Goal: Task Accomplishment & Management: Use online tool/utility

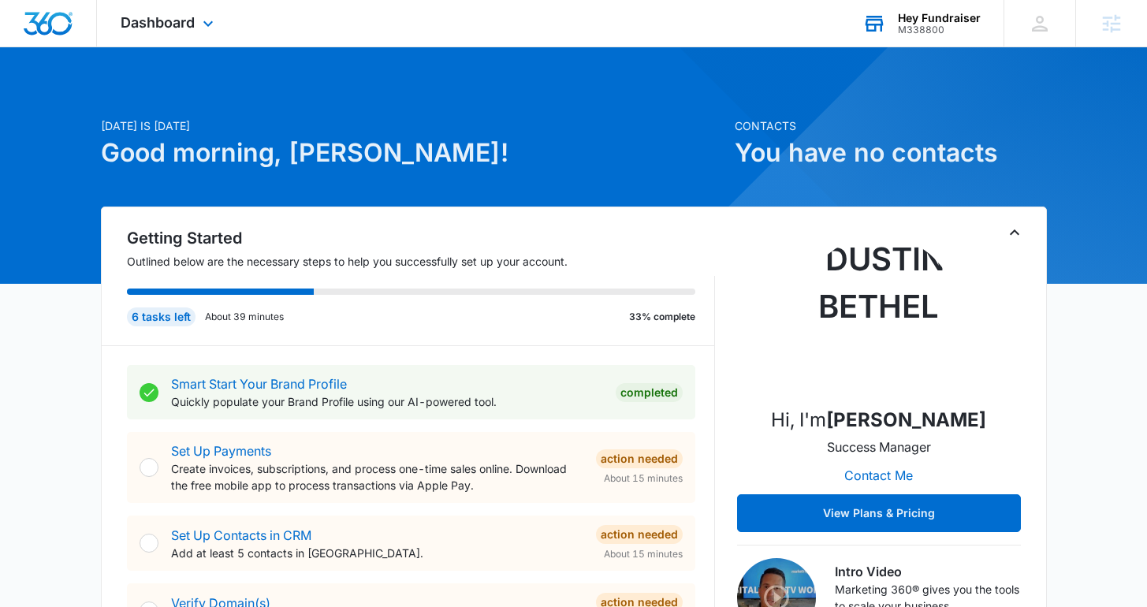
click at [900, 28] on div "M338800" at bounding box center [939, 29] width 83 height 11
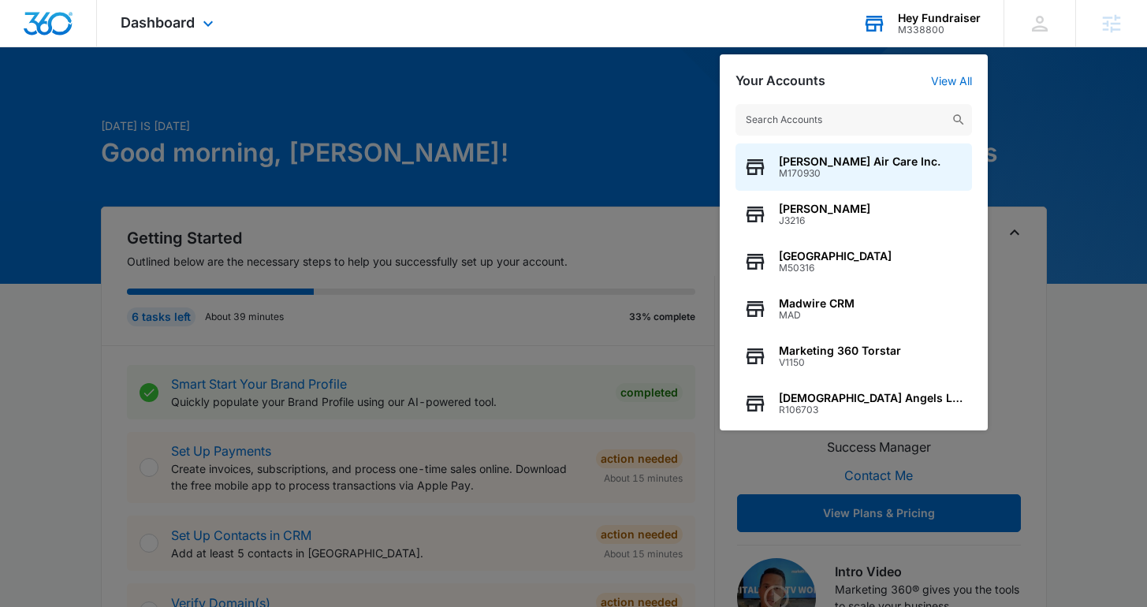
type input "i"
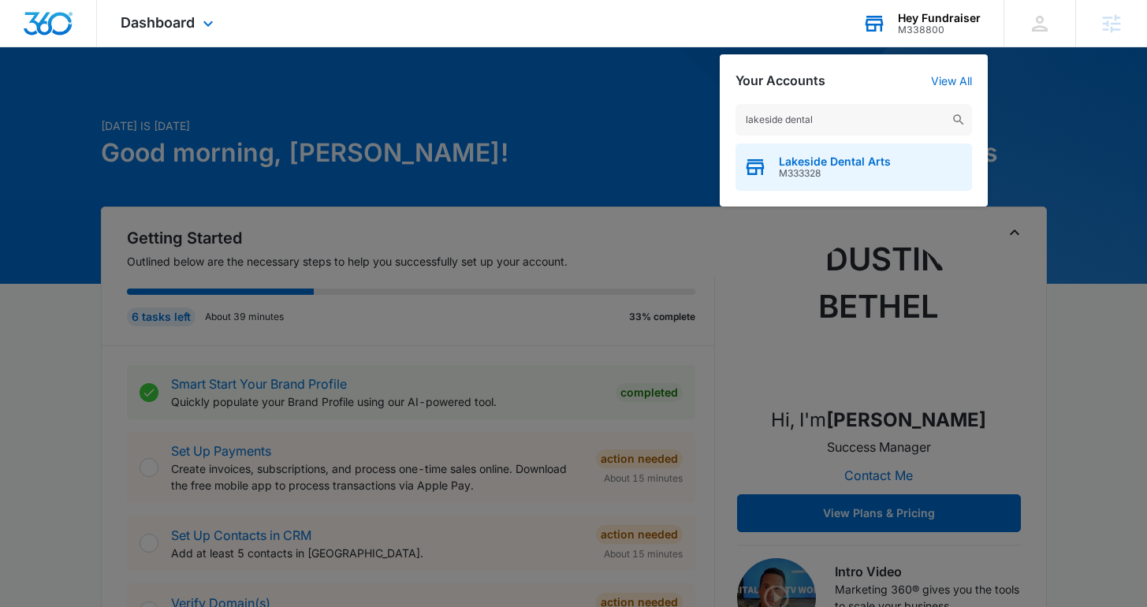
type input "lakeside dental"
click at [820, 159] on span "Lakeside Dental Arts" at bounding box center [835, 161] width 112 height 13
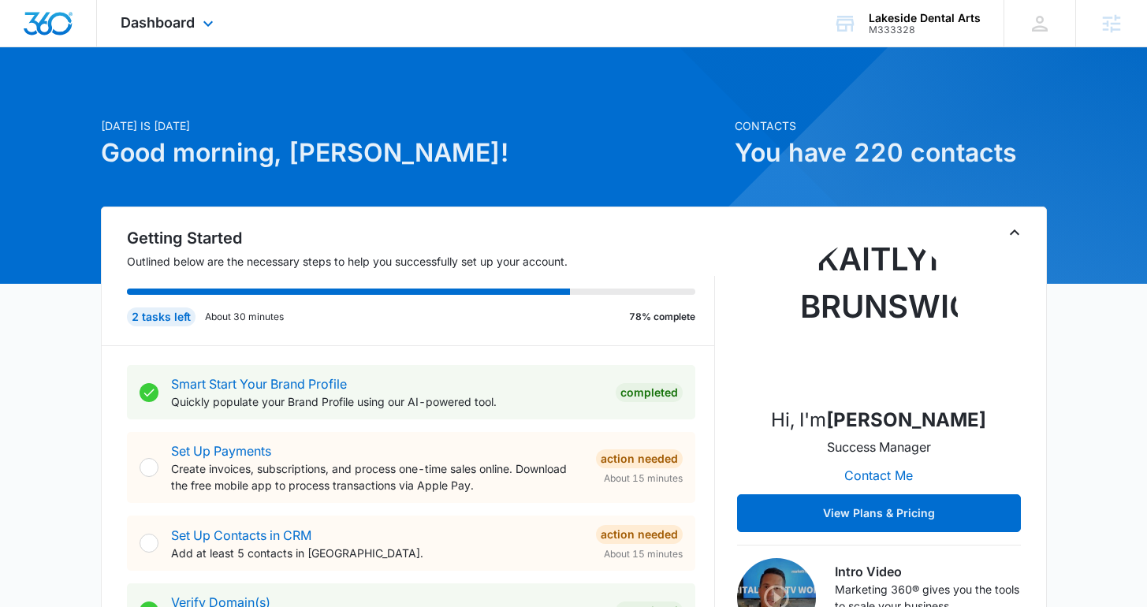
click at [154, 35] on div "Dashboard Apps Reputation Websites Forms CRM Email Social Content Ads Intellige…" at bounding box center [169, 23] width 144 height 47
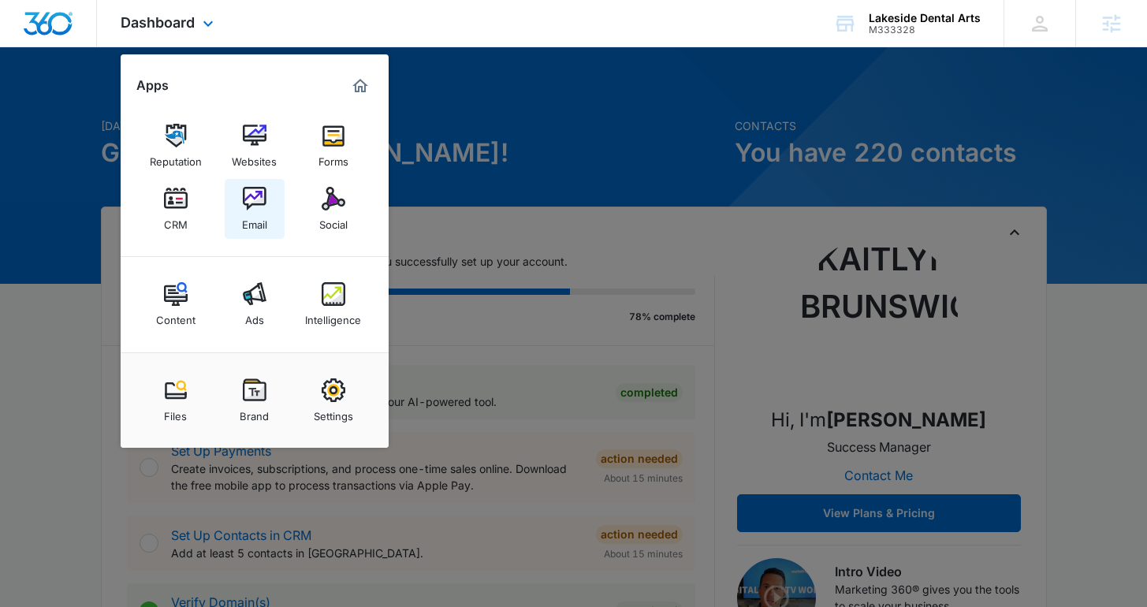
click at [255, 215] on div "Email" at bounding box center [254, 220] width 25 height 20
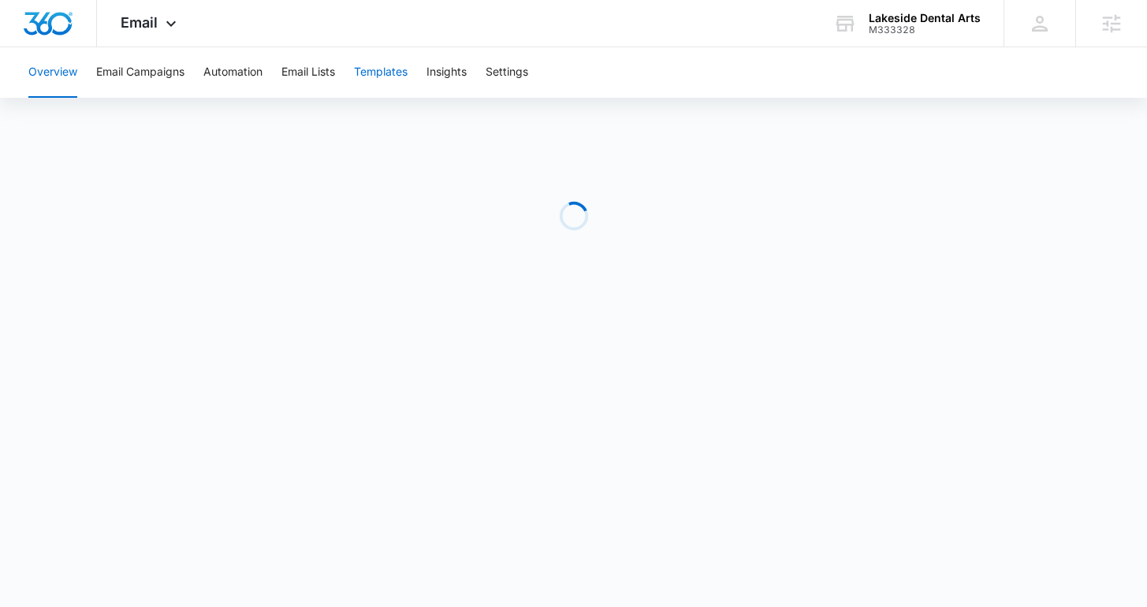
click at [382, 77] on button "Templates" at bounding box center [381, 72] width 54 height 50
click at [224, 71] on button "Automation" at bounding box center [232, 72] width 59 height 50
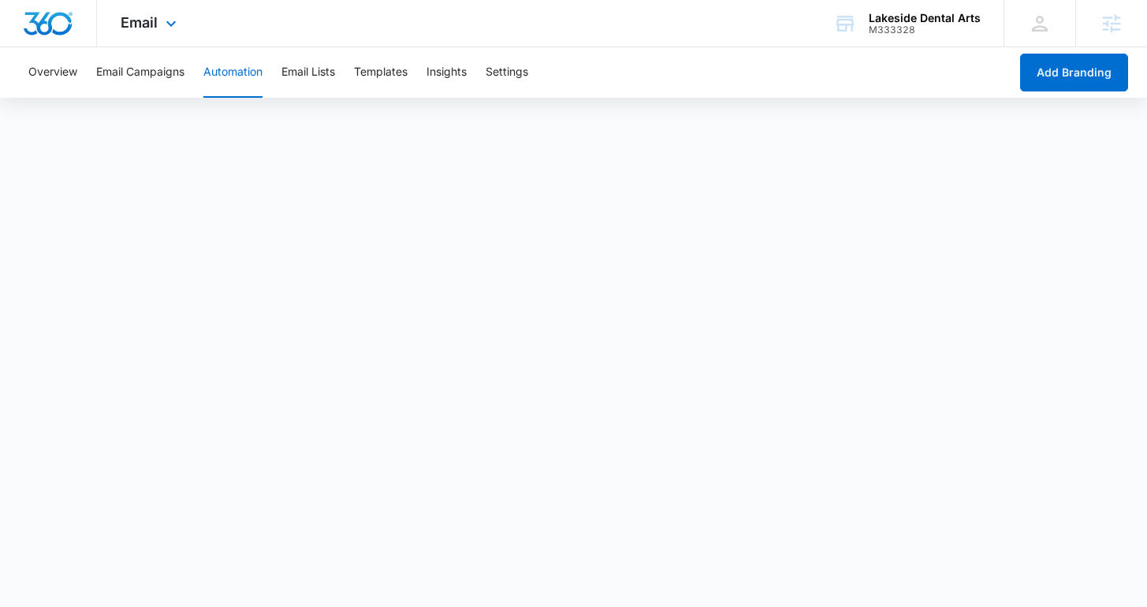
click at [153, 39] on div "Email Apps Reputation Websites Forms CRM Email Social Content Ads Intelligence …" at bounding box center [150, 23] width 107 height 47
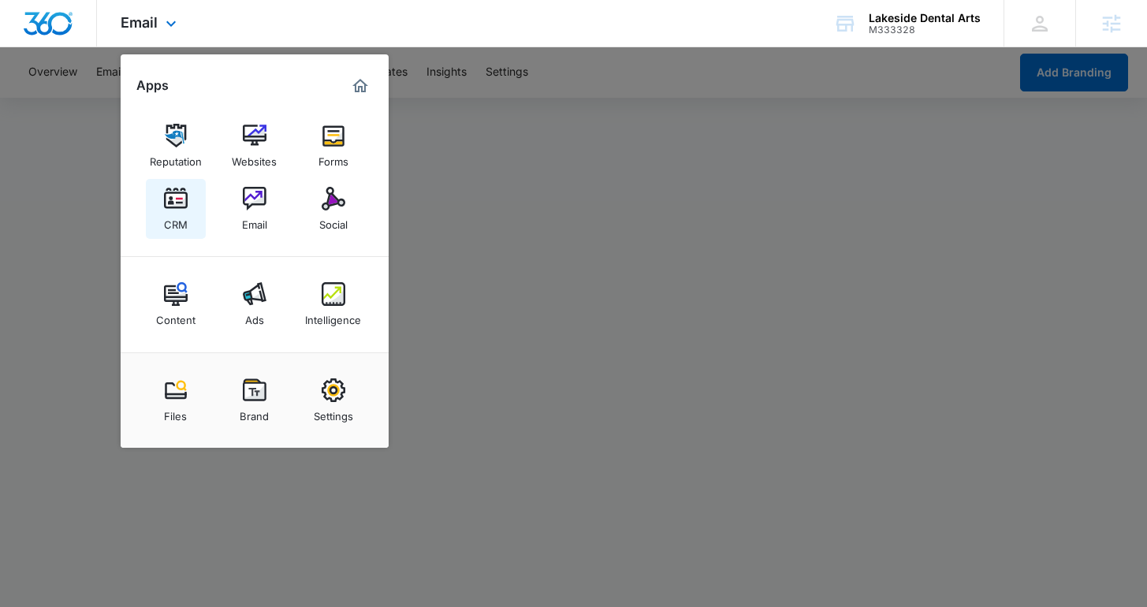
click at [187, 208] on link "CRM" at bounding box center [176, 209] width 60 height 60
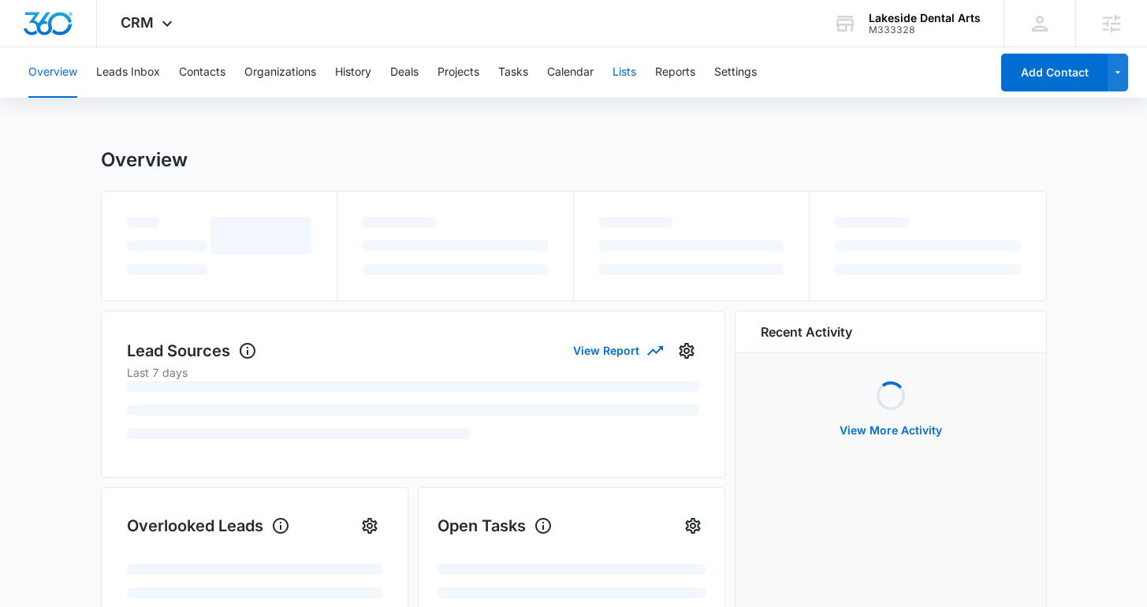
click at [624, 70] on button "Lists" at bounding box center [625, 72] width 24 height 50
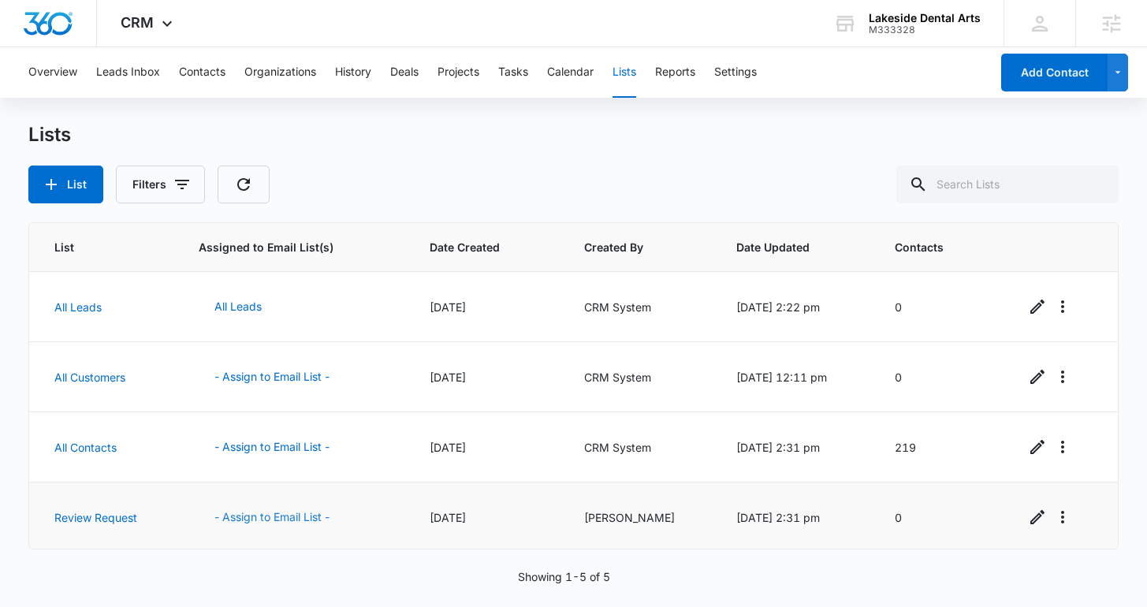
click at [259, 506] on button "- Assign to Email List -" at bounding box center [272, 517] width 147 height 38
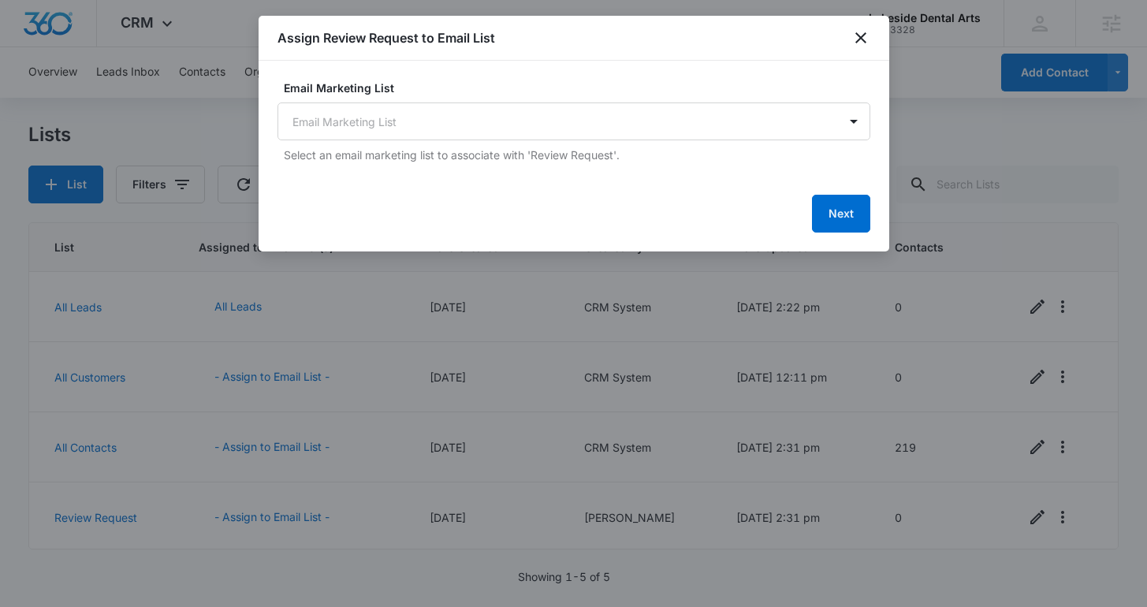
click at [527, 125] on body "CRM Apps Reputation Websites Forms CRM Email Social Content Ads Intelligence Fi…" at bounding box center [573, 303] width 1147 height 607
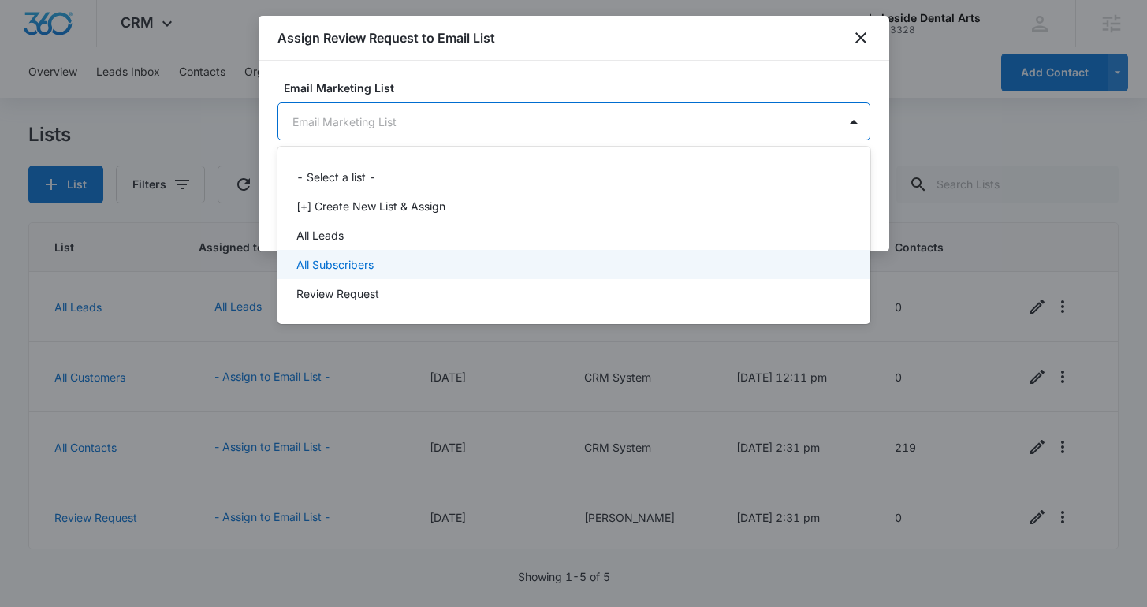
click at [519, 294] on div "Review Request" at bounding box center [572, 293] width 552 height 17
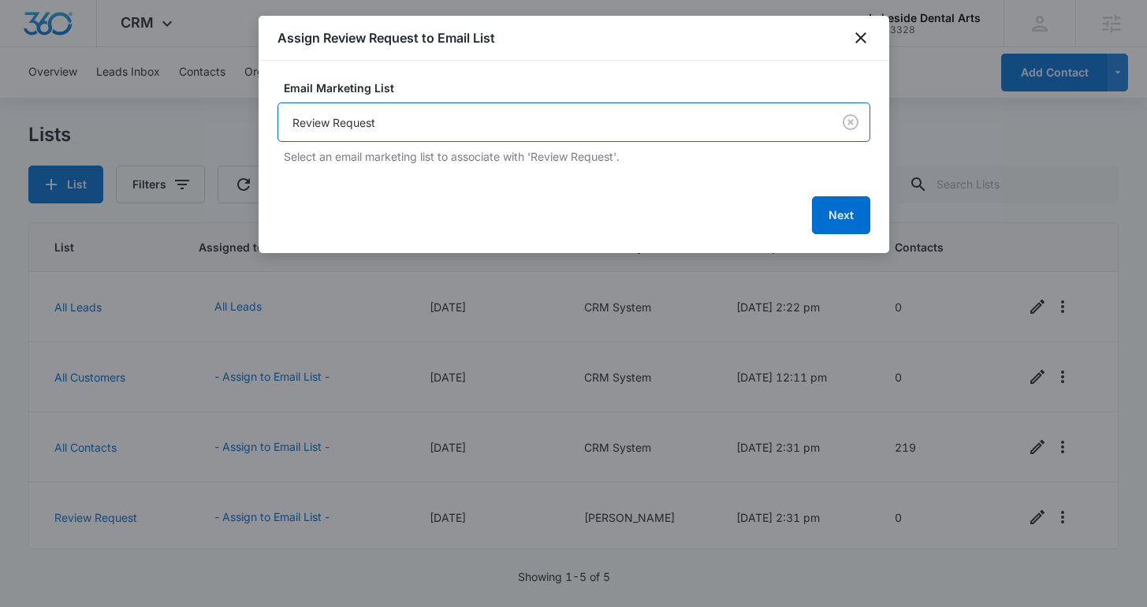
click at [807, 219] on div "Next" at bounding box center [574, 215] width 593 height 38
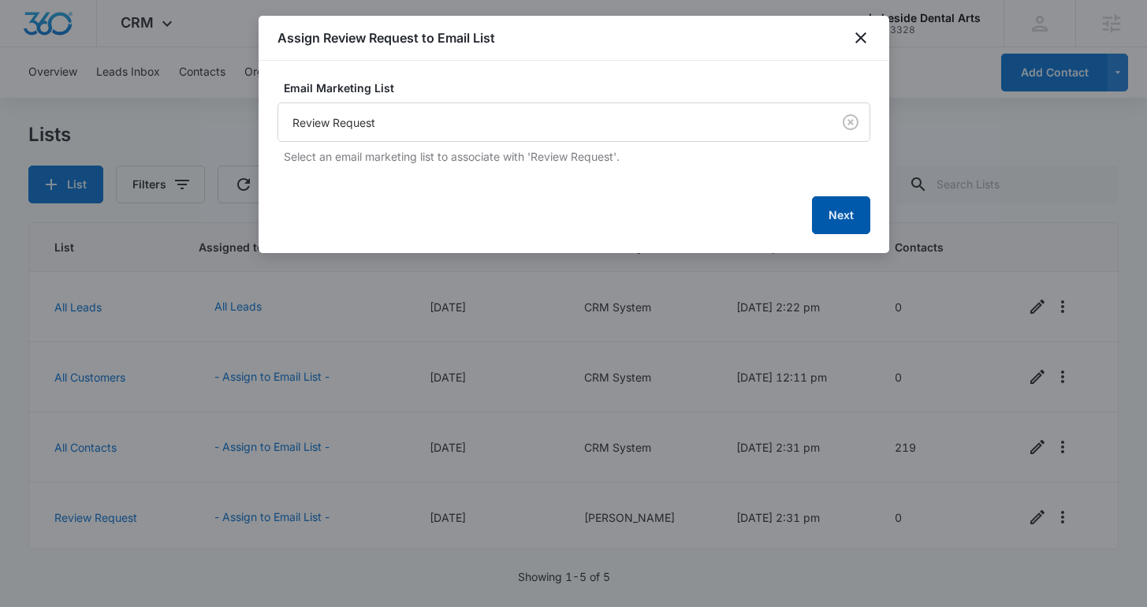
click at [835, 219] on button "Next" at bounding box center [841, 215] width 58 height 38
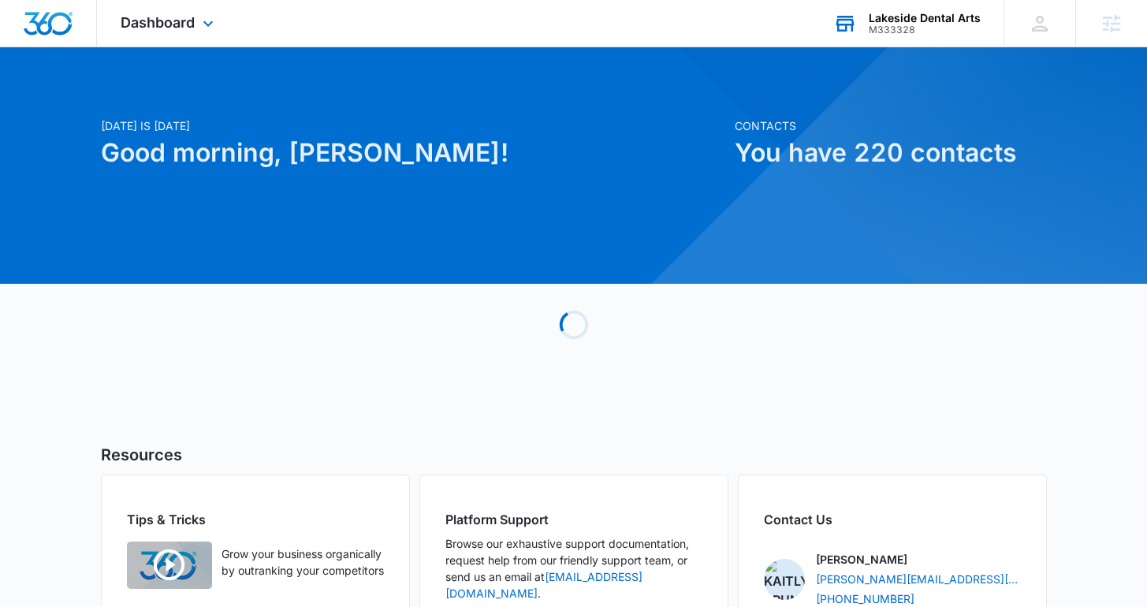
click at [859, 16] on div "Lakeside Dental Arts M333328 Your Accounts View All" at bounding box center [907, 23] width 194 height 47
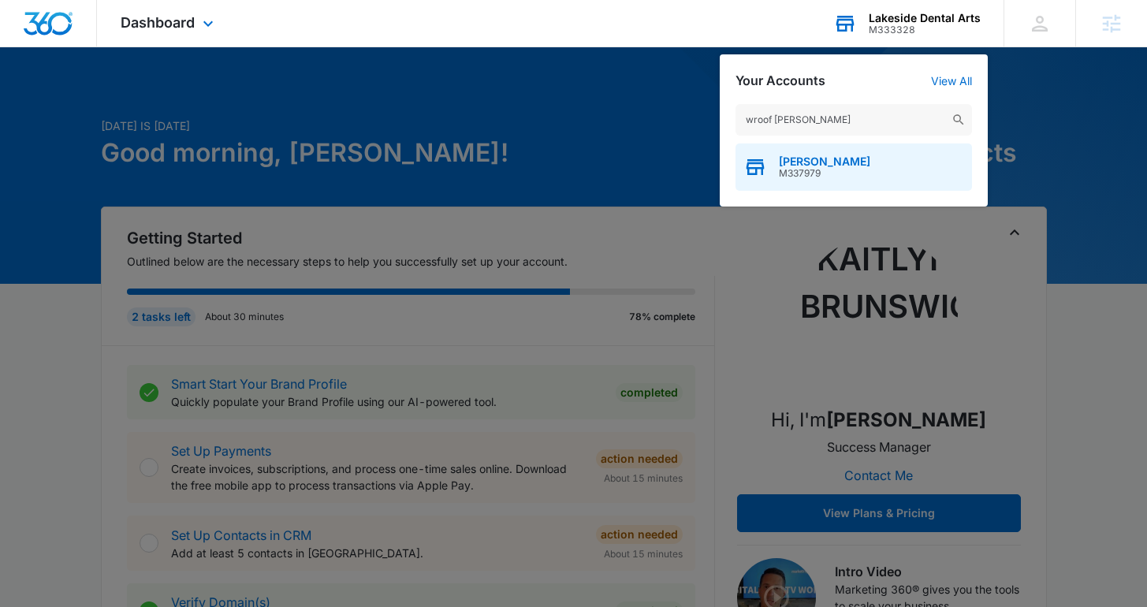
type input "wroof [PERSON_NAME]"
click at [811, 173] on span "M337979" at bounding box center [824, 173] width 91 height 11
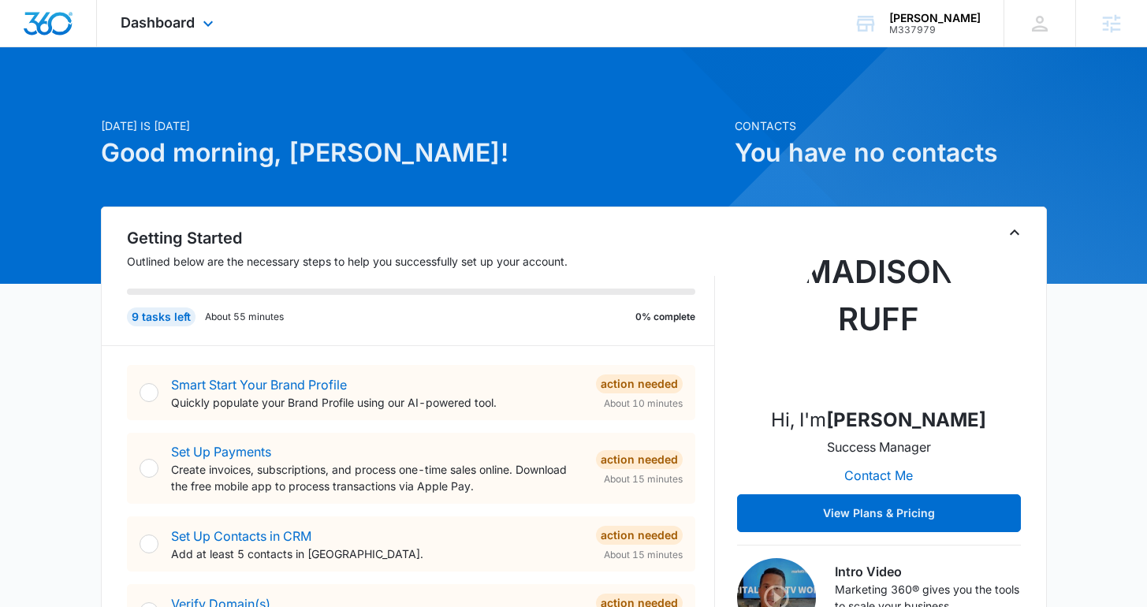
click at [181, 13] on div "Dashboard Apps Reputation Websites Forms CRM Email Social Shop Content Ads Inte…" at bounding box center [169, 23] width 144 height 47
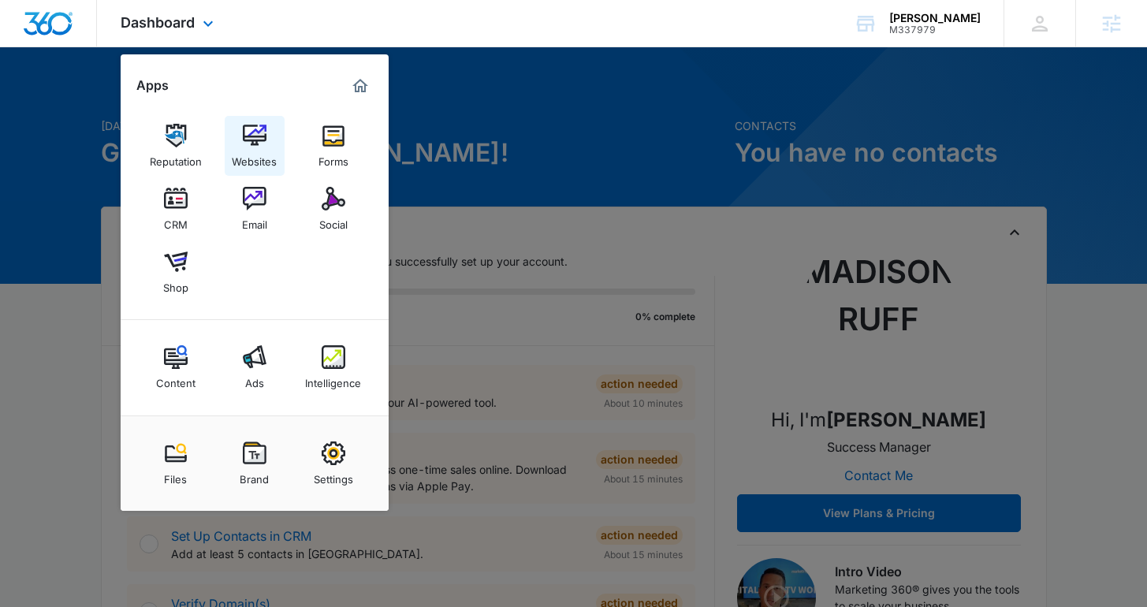
click at [247, 161] on div "Websites" at bounding box center [254, 157] width 45 height 20
